Goal: Task Accomplishment & Management: Complete application form

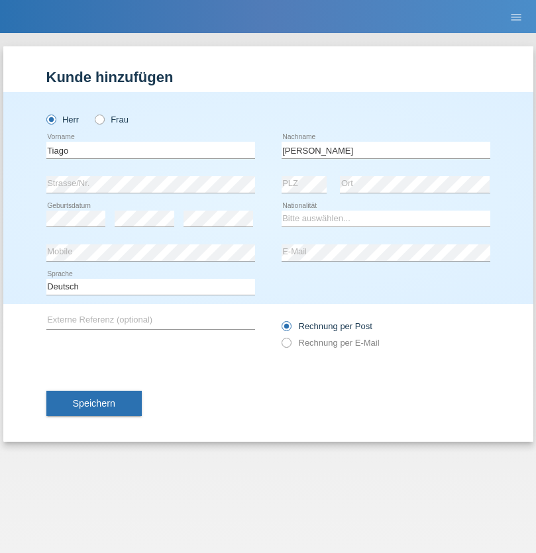
type input "[PERSON_NAME]"
select select "PT"
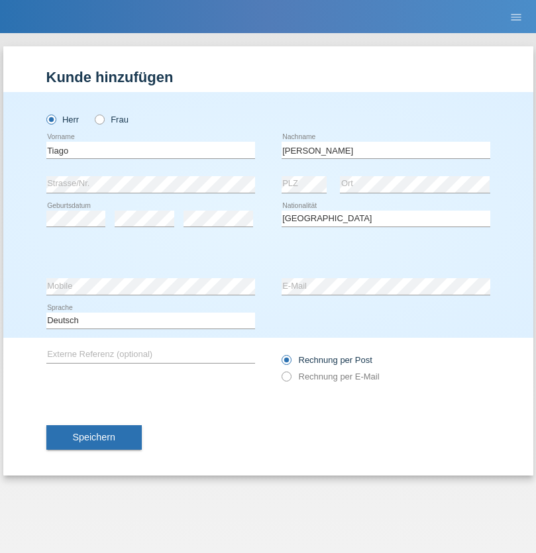
select select "C"
select select "13"
select select "11"
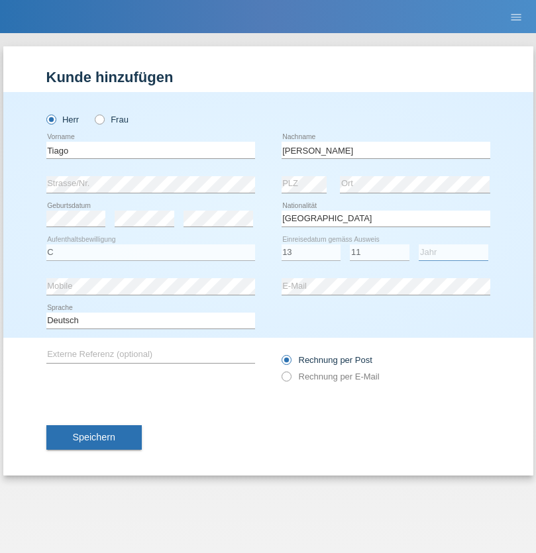
select select "1988"
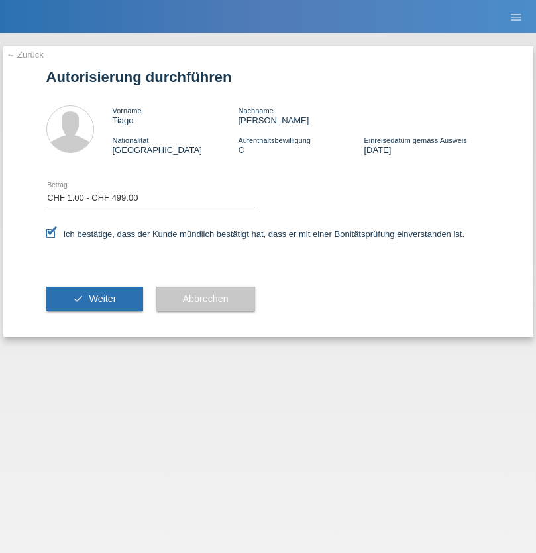
select select "1"
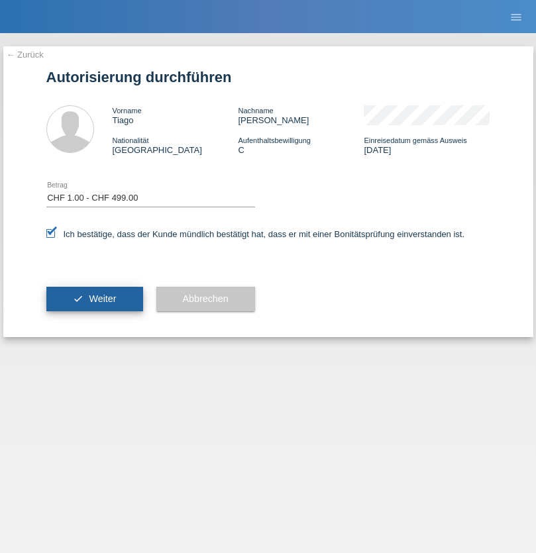
click at [94, 299] on span "Weiter" at bounding box center [102, 299] width 27 height 11
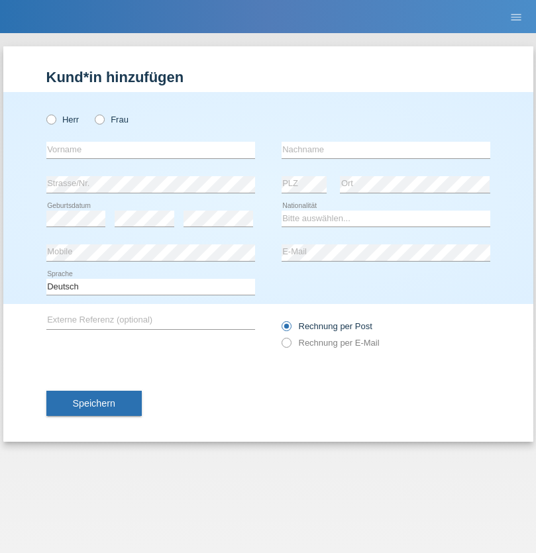
radio input "true"
click at [150, 150] on input "text" at bounding box center [150, 150] width 209 height 17
type input "Rudy"
click at [386, 150] on input "text" at bounding box center [386, 150] width 209 height 17
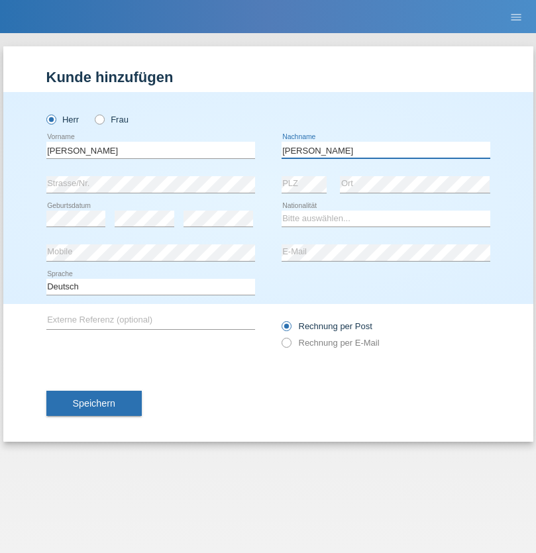
type input "Martins"
select select "PT"
select select "C"
select select "11"
select select "12"
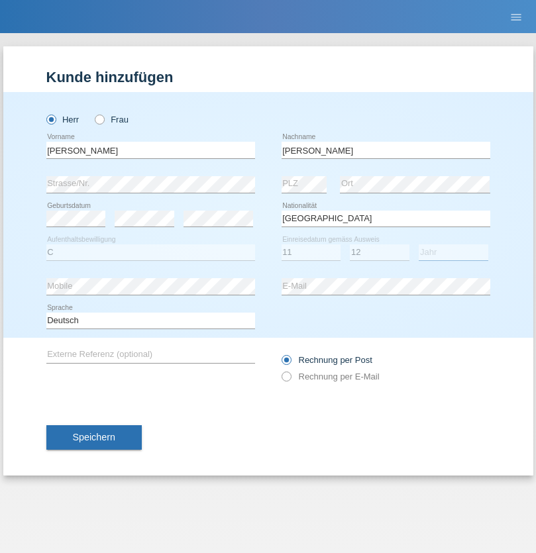
select select "2002"
